Goal: Information Seeking & Learning: Learn about a topic

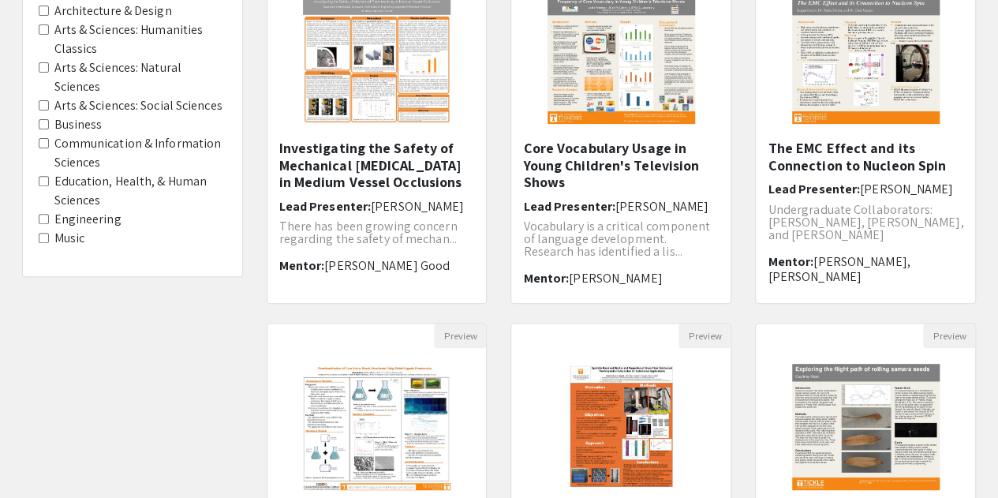
scroll to position [219, 0]
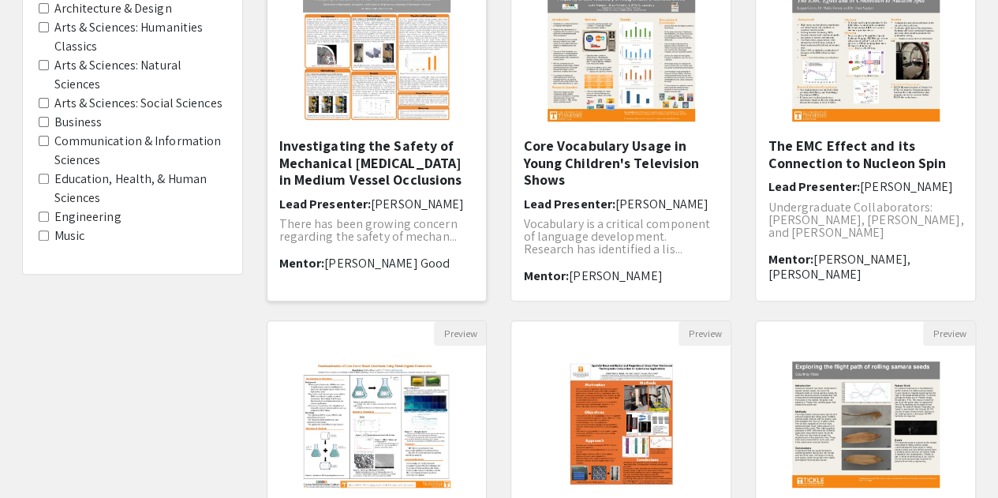
click at [387, 62] on img "Open Presentation <p>Investigating the Safety of Mechanical Thrombectomy in Med…" at bounding box center [376, 58] width 179 height 158
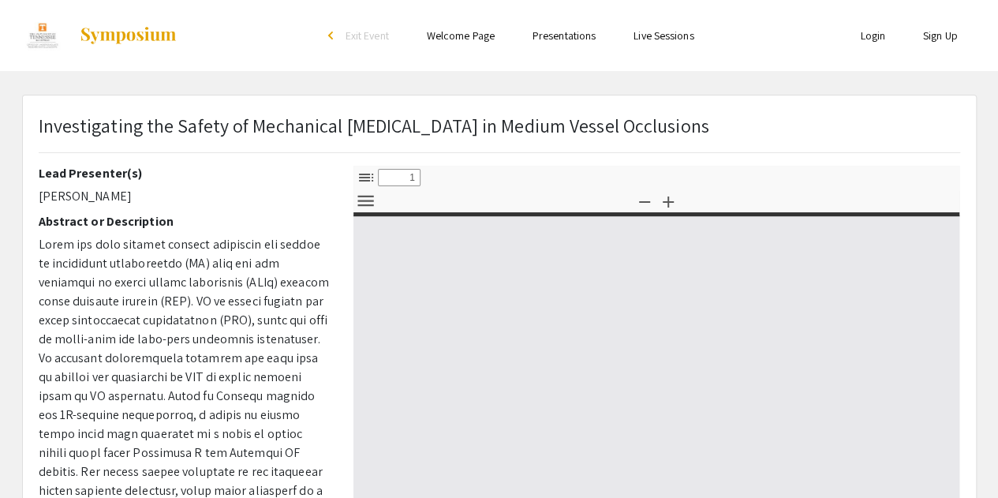
select select "custom"
type input "0"
select select "custom"
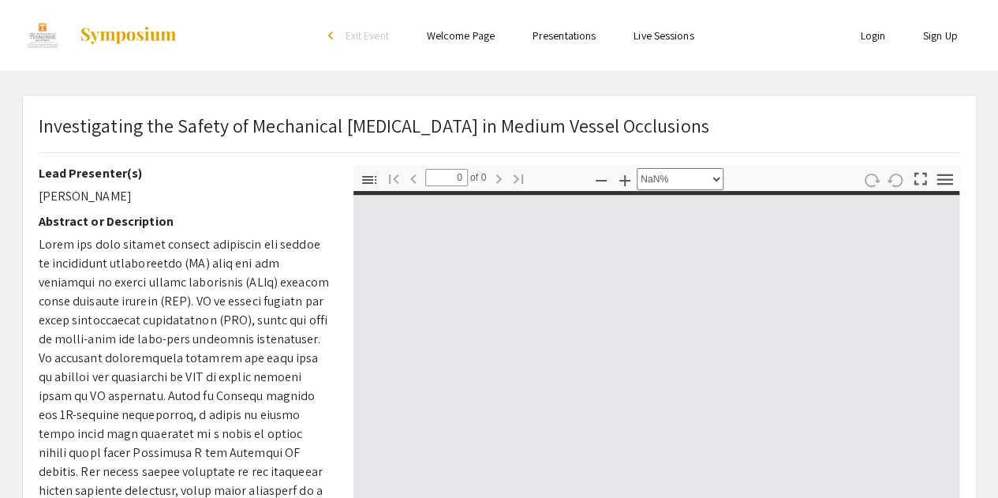
type input "1"
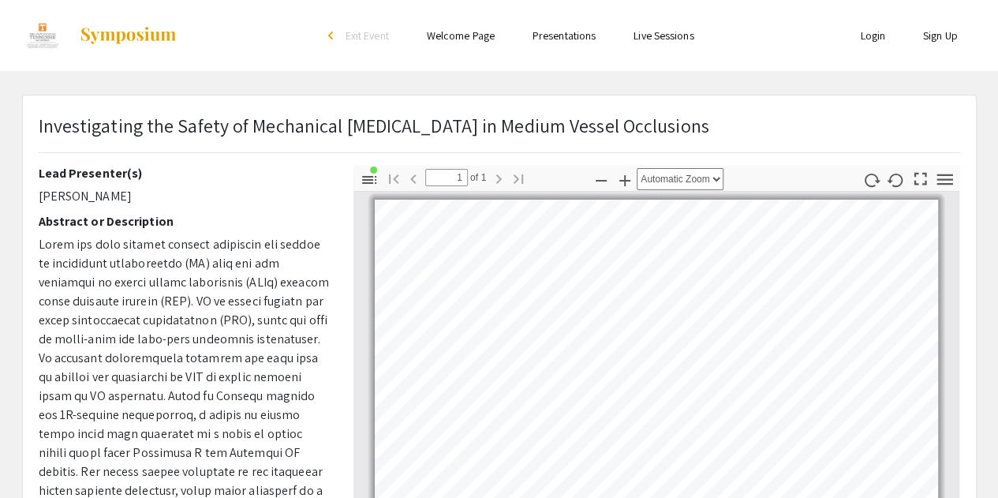
select select "custom"
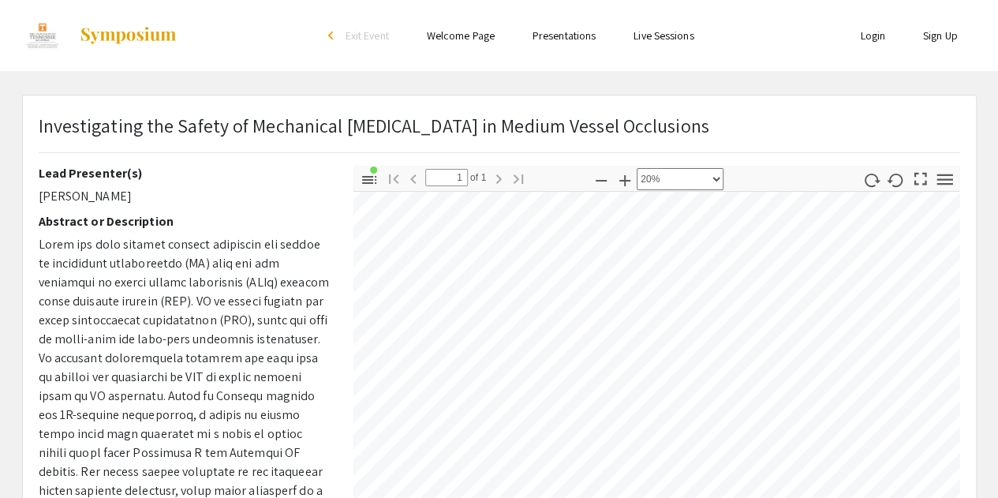
scroll to position [45, 15]
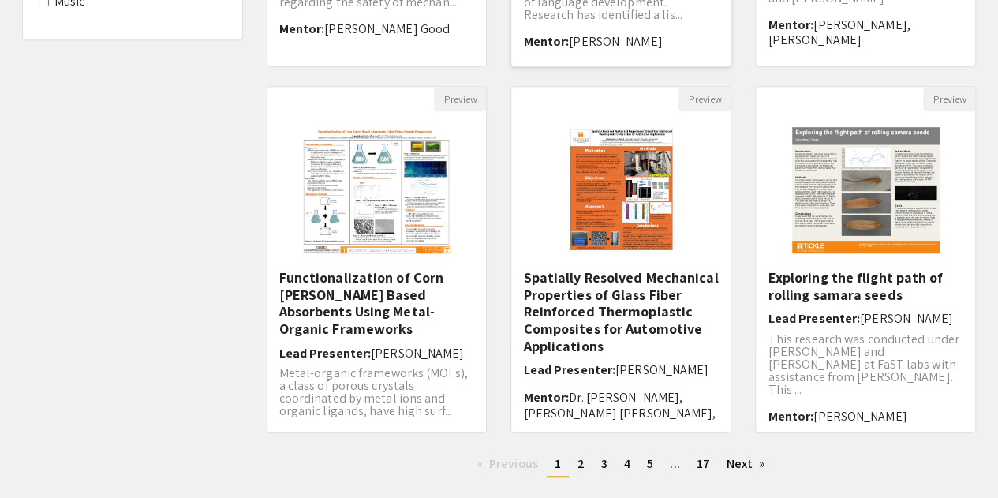
scroll to position [455, 0]
click at [835, 285] on h5 "Exploring the flight path of rolling samara seeds" at bounding box center [866, 285] width 196 height 34
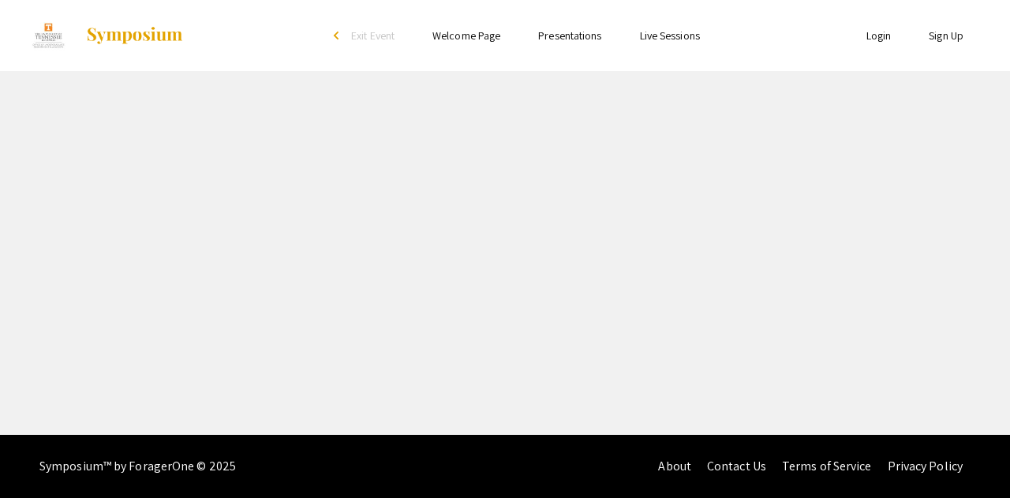
select select "custom"
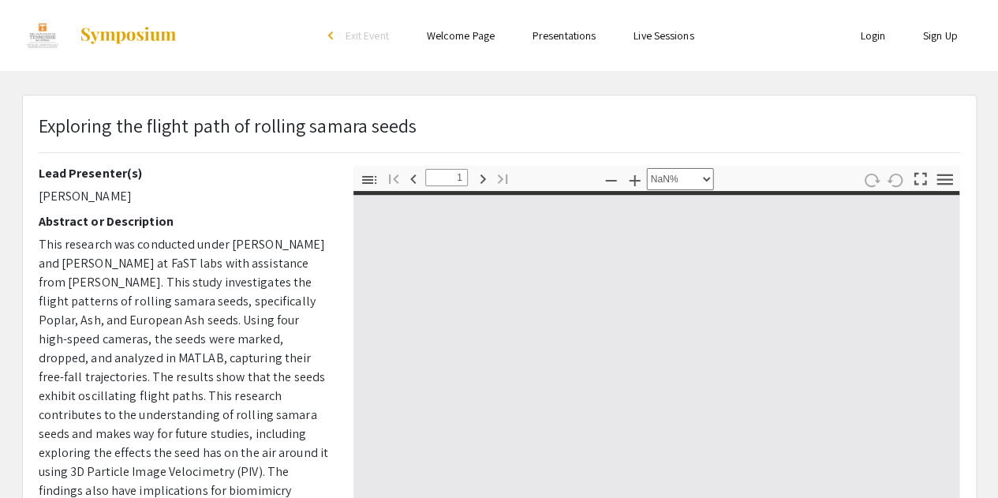
type input "0"
select select "auto"
type input "1"
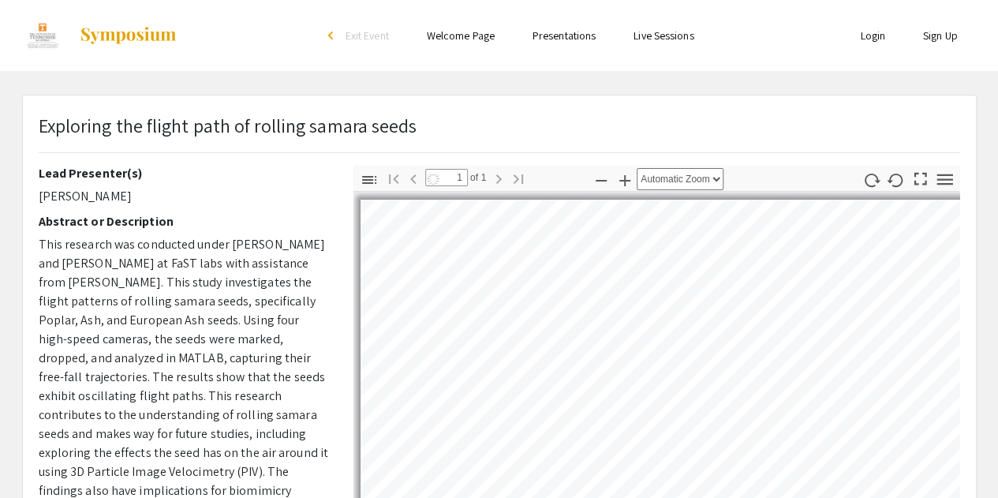
select select "auto"
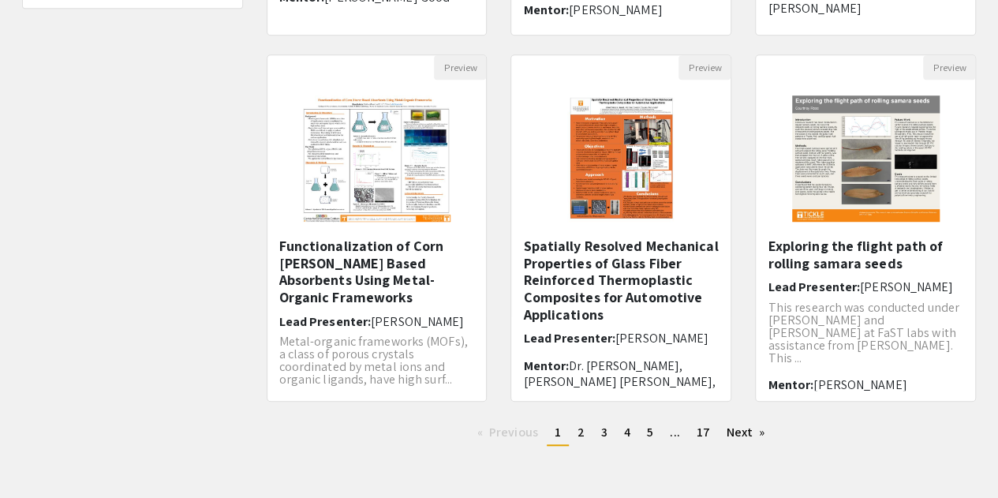
scroll to position [485, 0]
click at [579, 435] on span "2" at bounding box center [581, 433] width 7 height 17
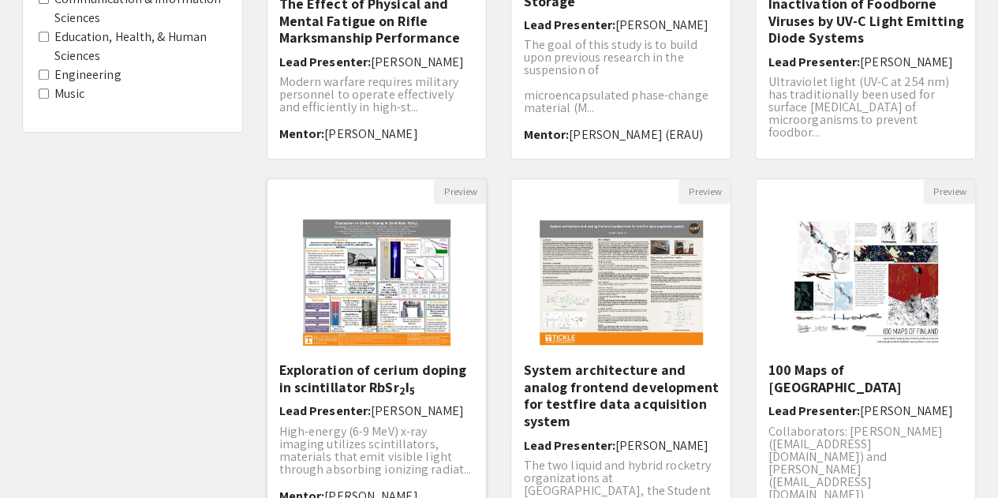
scroll to position [548, 0]
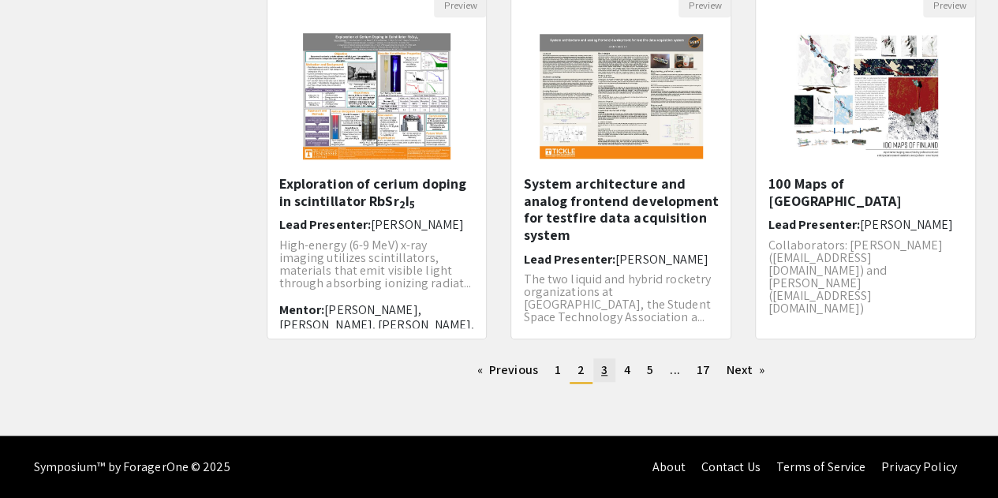
click at [601, 369] on span "3" at bounding box center [604, 369] width 6 height 17
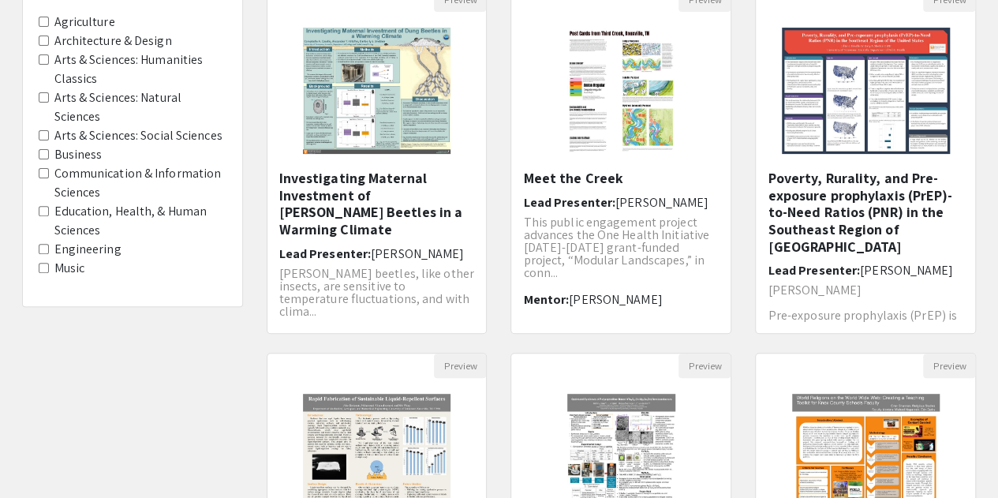
scroll to position [183, 0]
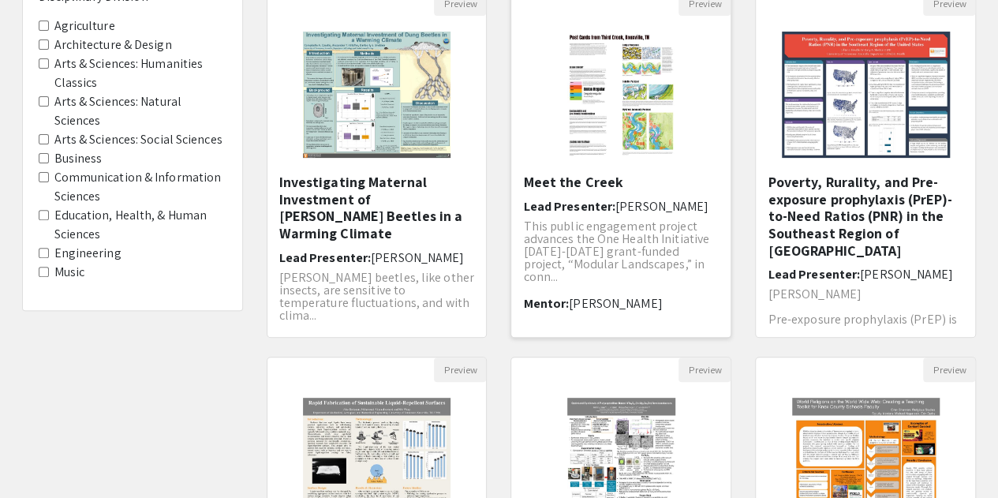
click at [606, 143] on img "Open Presentation <p>Meet the Creek</p>" at bounding box center [622, 95] width 140 height 158
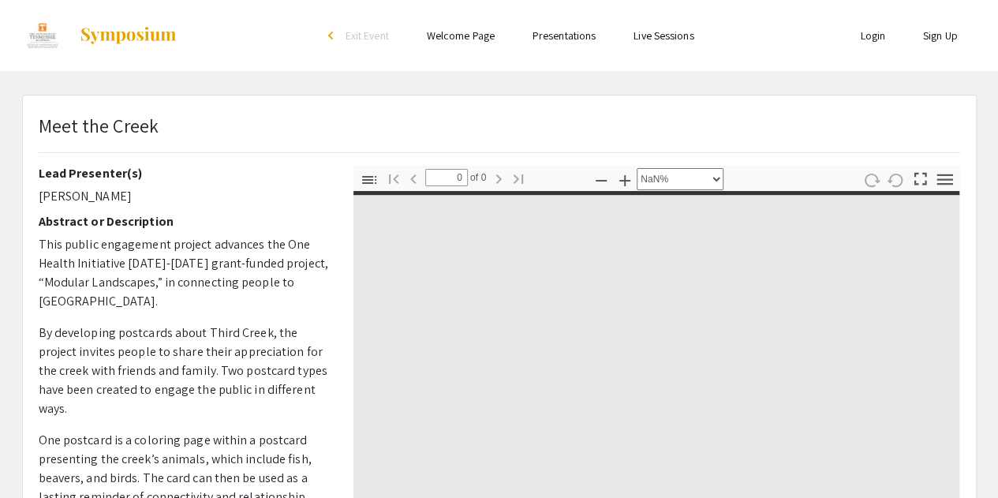
select select "auto"
type input "1"
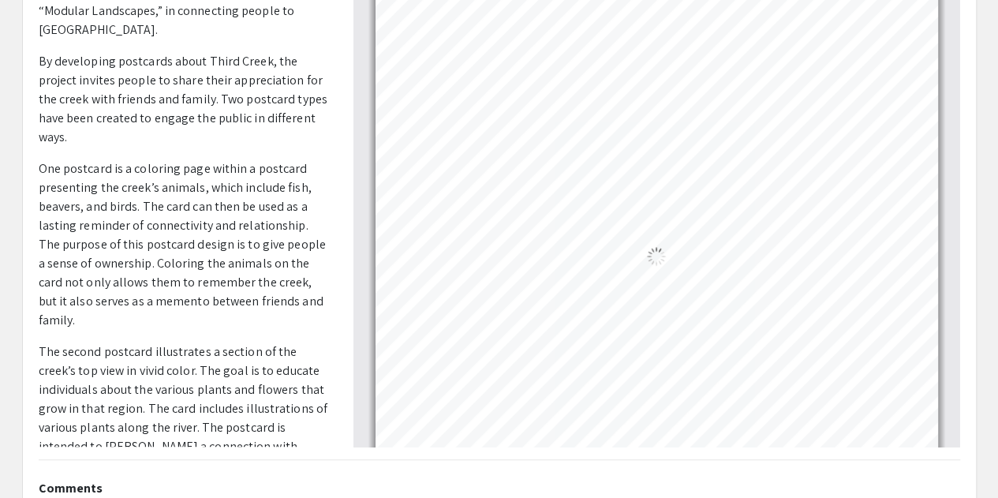
select select "auto"
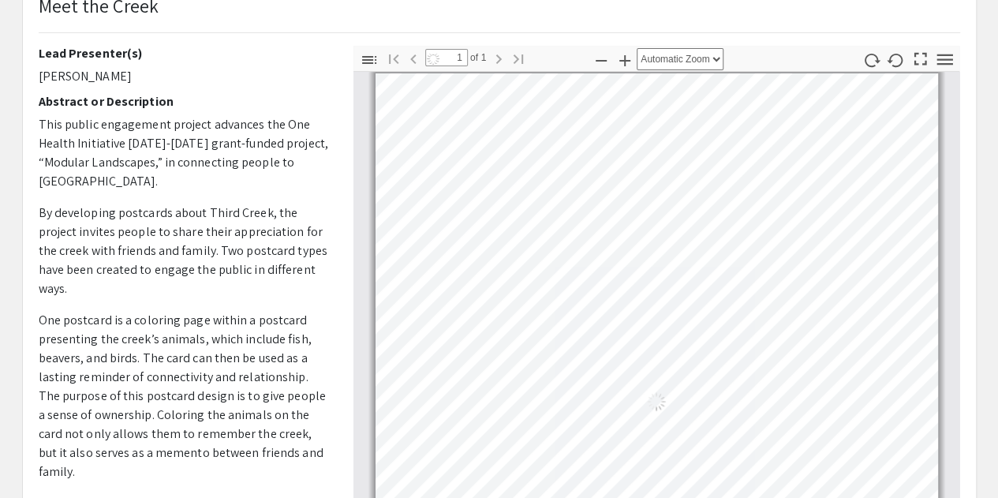
scroll to position [119, 0]
